Goal: Navigation & Orientation: Find specific page/section

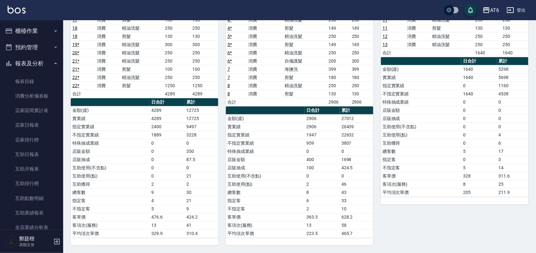
scroll to position [79, 0]
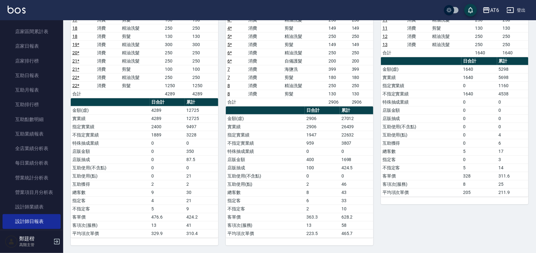
click at [17, 7] on img at bounding box center [17, 10] width 18 height 8
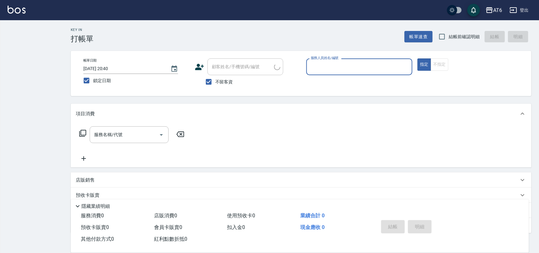
drag, startPoint x: 443, startPoint y: 33, endPoint x: 145, endPoint y: 76, distance: 301.2
click at [443, 33] on input "結帳前確認明細" at bounding box center [441, 36] width 13 height 13
checkbox input "true"
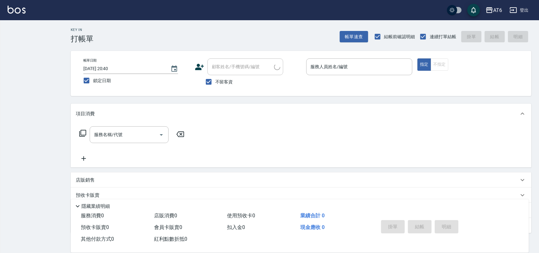
click at [339, 67] on label "服務人員姓名/編號" at bounding box center [329, 66] width 37 height 6
click at [339, 67] on input "服務人員姓名/編號" at bounding box center [359, 66] width 101 height 11
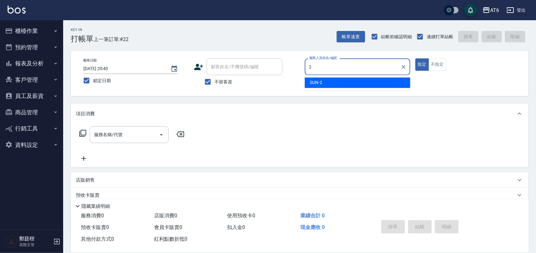
type input "2"
type button "true"
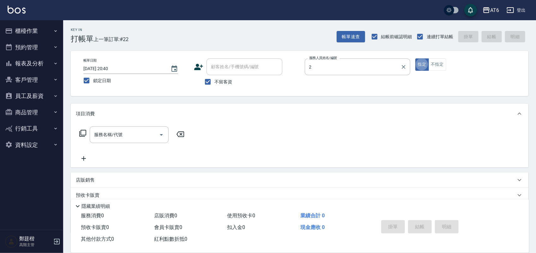
type input "SUN-2"
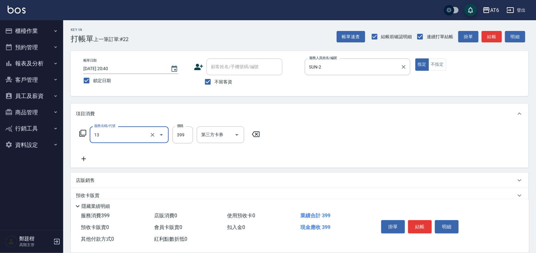
type input "海鹽洗(13)"
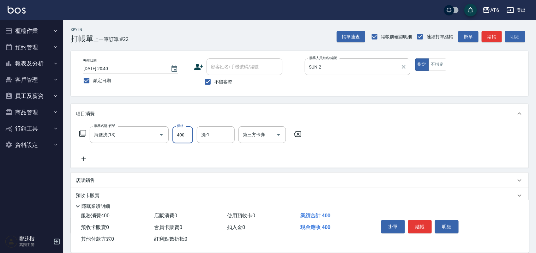
type input "400"
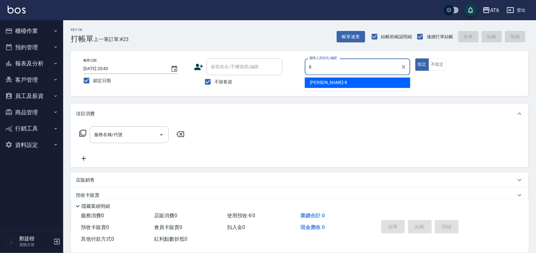
type input "[PERSON_NAME]-8"
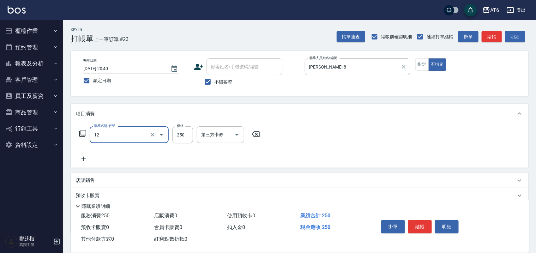
type input "精油洗髮(12)"
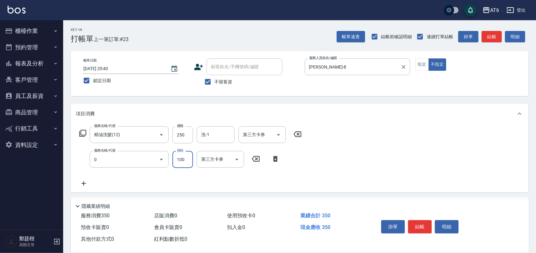
type input "剪髮(0)"
type input "50"
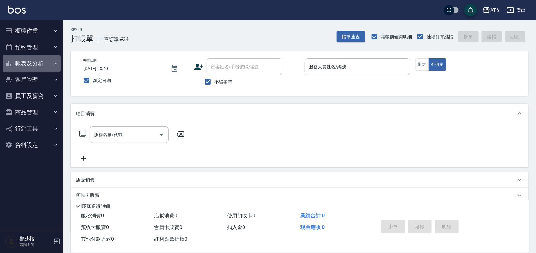
click at [52, 60] on button "報表及分析" at bounding box center [32, 63] width 58 height 16
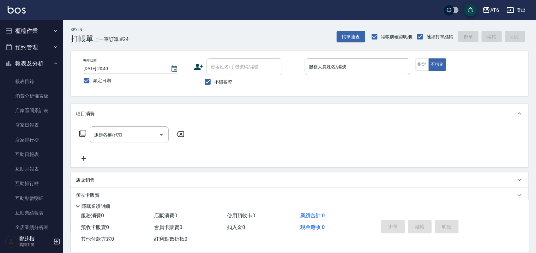
drag, startPoint x: 40, startPoint y: 121, endPoint x: 15, endPoint y: 70, distance: 56.5
click at [40, 122] on link "店家日報表" at bounding box center [32, 125] width 58 height 15
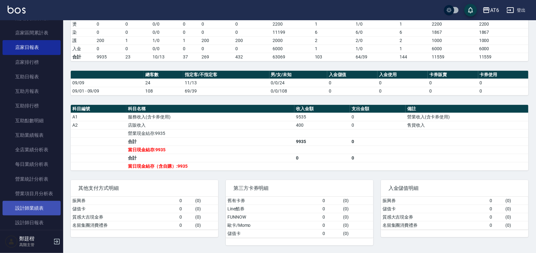
scroll to position [158, 0]
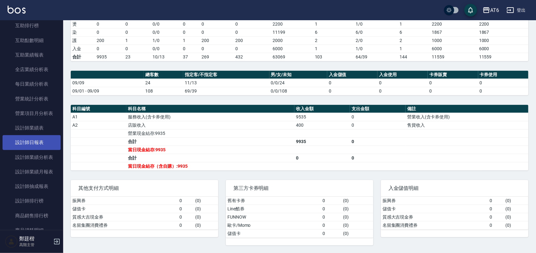
click at [38, 142] on link "設計師日報表" at bounding box center [32, 142] width 58 height 15
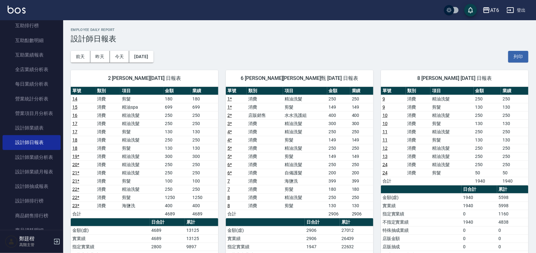
drag, startPoint x: 415, startPoint y: 37, endPoint x: 357, endPoint y: 38, distance: 58.4
click at [357, 38] on h3 "設計師日報表" at bounding box center [300, 38] width 458 height 9
drag, startPoint x: 427, startPoint y: 33, endPoint x: 367, endPoint y: 42, distance: 60.0
click at [367, 42] on h3 "設計師日報表" at bounding box center [300, 38] width 458 height 9
drag, startPoint x: 394, startPoint y: 49, endPoint x: 360, endPoint y: 50, distance: 34.1
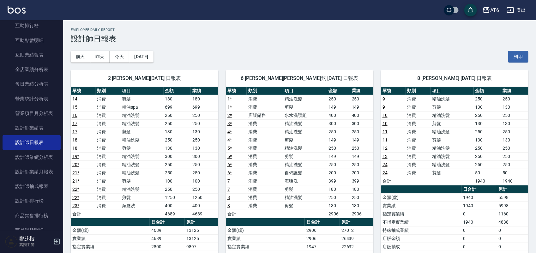
click at [360, 50] on div "[DATE] [DATE] [DATE] [DATE] 列印" at bounding box center [300, 56] width 458 height 27
click at [138, 61] on button "[DATE]" at bounding box center [141, 57] width 24 height 12
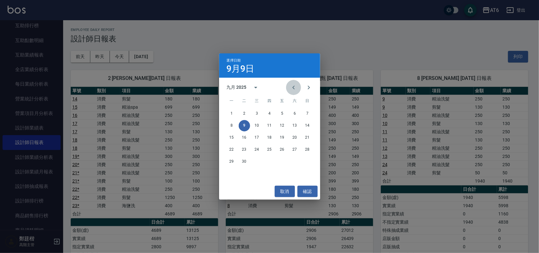
click at [291, 87] on icon "Previous month" at bounding box center [294, 88] width 8 height 8
click at [291, 124] on button "9" at bounding box center [294, 125] width 11 height 11
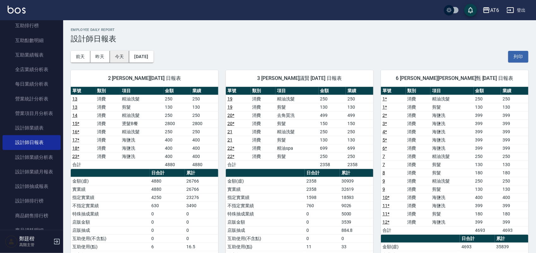
click at [116, 56] on button "今天" at bounding box center [120, 57] width 20 height 12
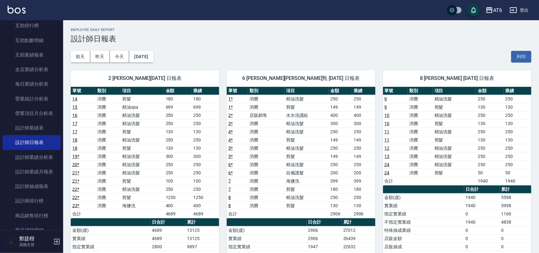
click at [221, 54] on div "[DATE] [DATE] [DATE] [DATE] 列印" at bounding box center [301, 56] width 461 height 27
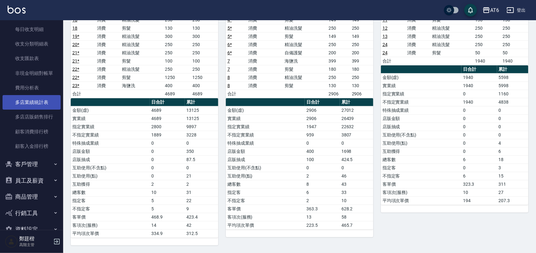
scroll to position [549, 0]
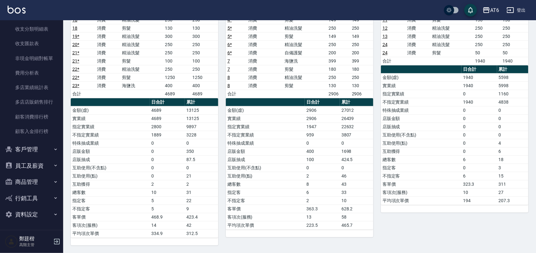
click at [35, 161] on button "員工及薪資" at bounding box center [32, 166] width 58 height 16
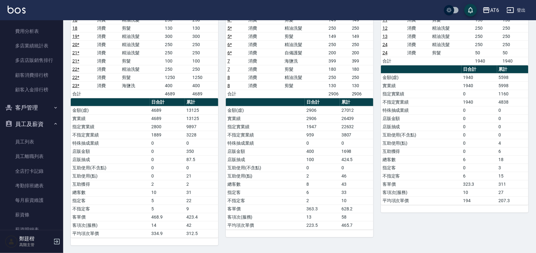
scroll to position [628, 0]
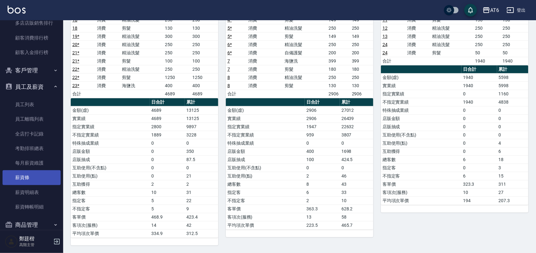
click at [39, 171] on link "薪資條" at bounding box center [32, 177] width 58 height 15
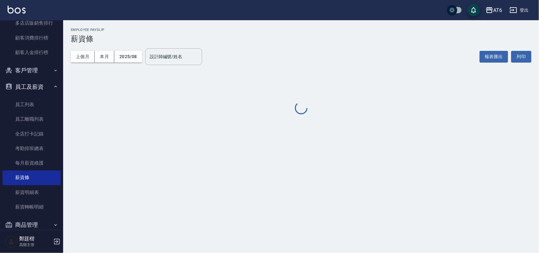
drag, startPoint x: 308, startPoint y: 39, endPoint x: 277, endPoint y: 39, distance: 31.3
click at [277, 39] on h3 "薪資條" at bounding box center [301, 38] width 461 height 9
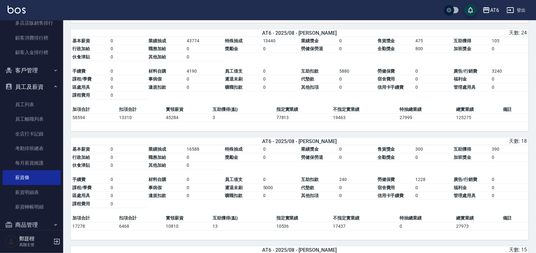
scroll to position [276, 0]
